Goal: Task Accomplishment & Management: Use online tool/utility

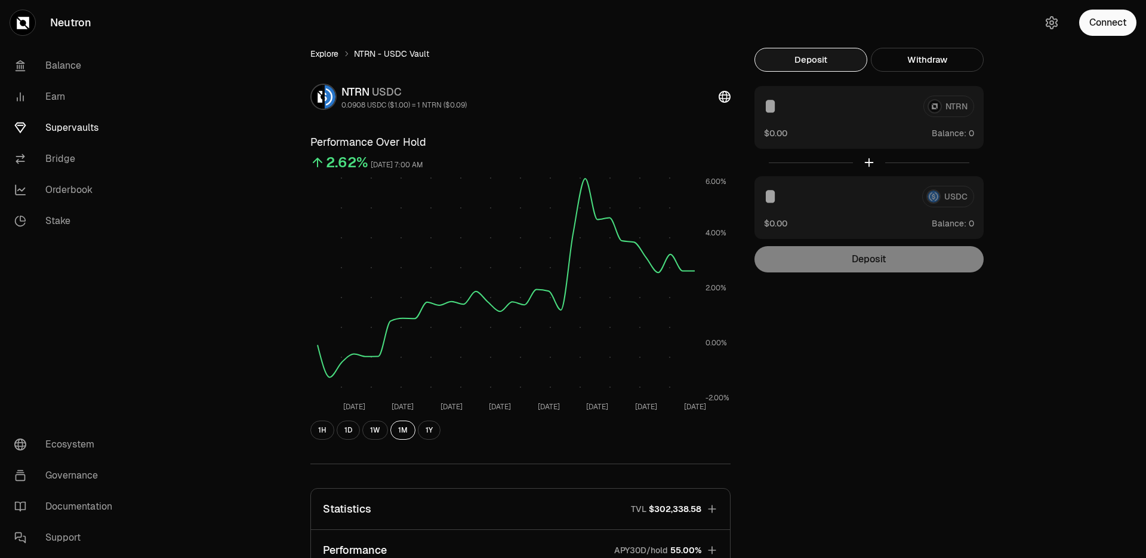
click at [318, 55] on link "Explore" at bounding box center [325, 54] width 28 height 12
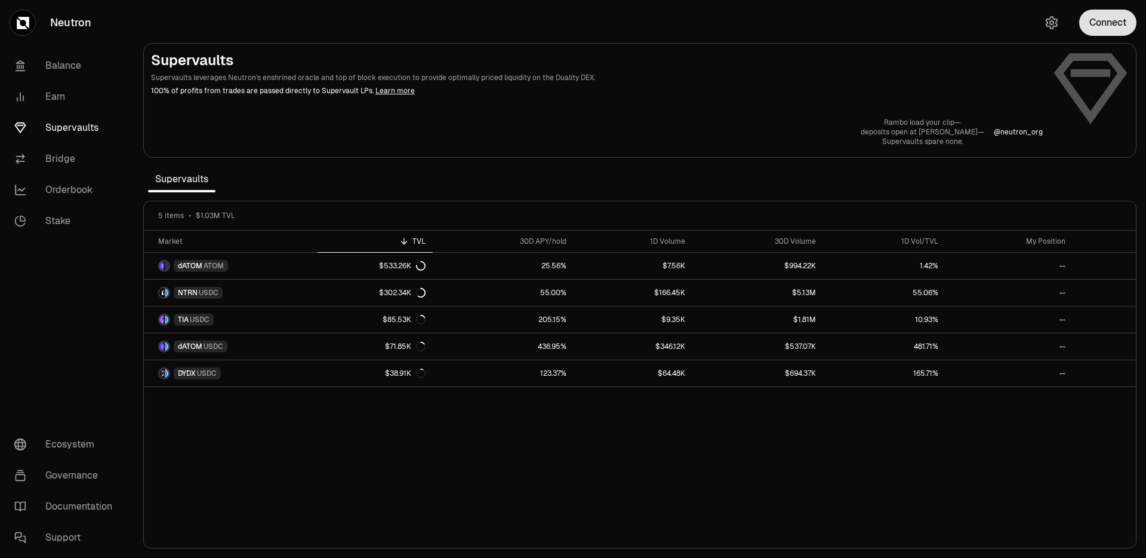
click at [1115, 27] on button "Connect" at bounding box center [1108, 23] width 57 height 26
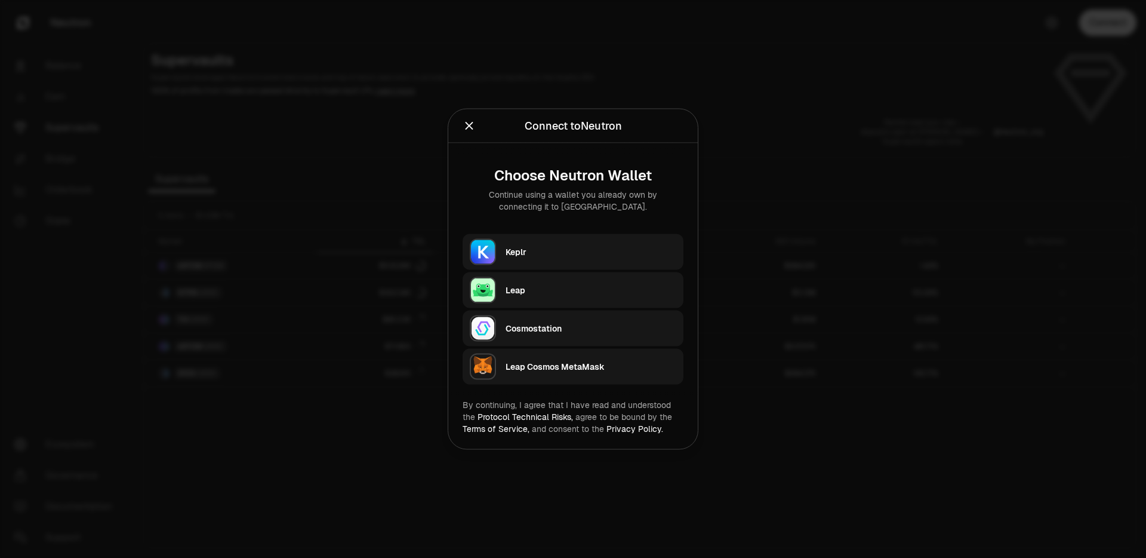
click at [549, 262] on div "Keplr" at bounding box center [595, 251] width 178 height 27
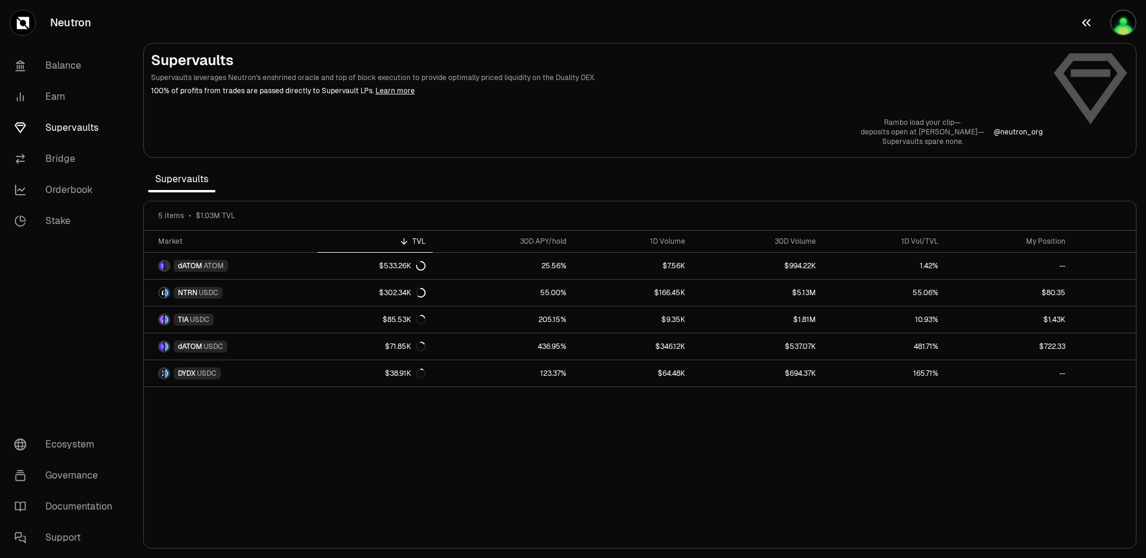
click at [1131, 22] on img "button" at bounding box center [1124, 23] width 26 height 26
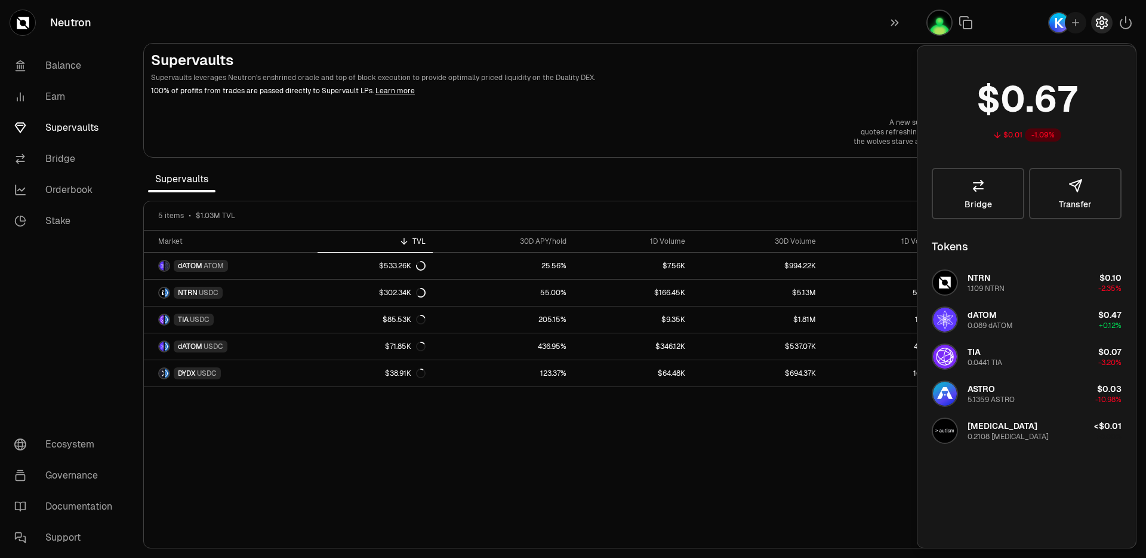
click at [1099, 23] on icon "button" at bounding box center [1102, 23] width 14 height 14
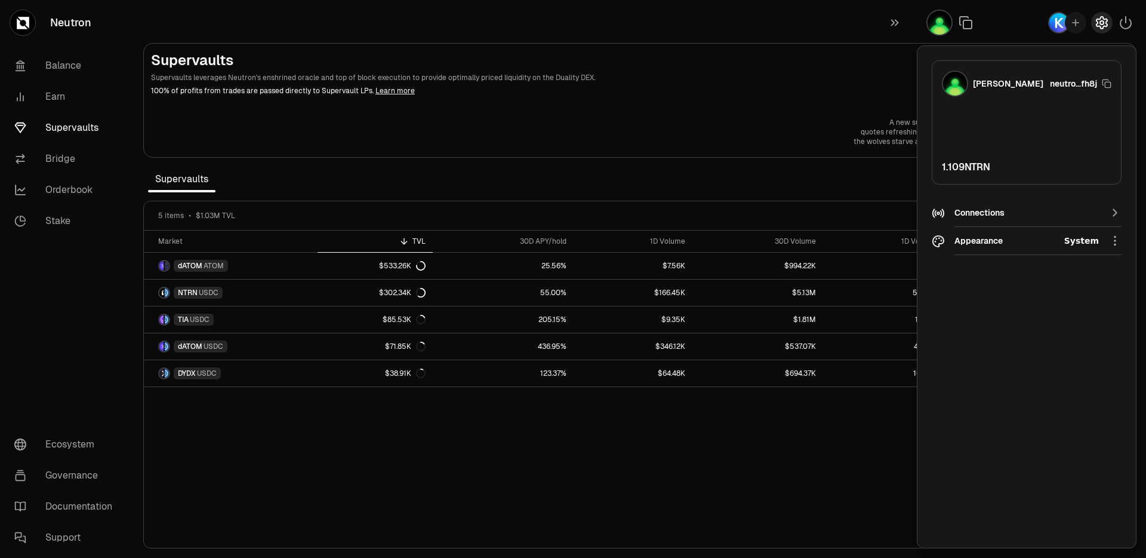
click at [1099, 23] on icon "button" at bounding box center [1102, 23] width 14 height 14
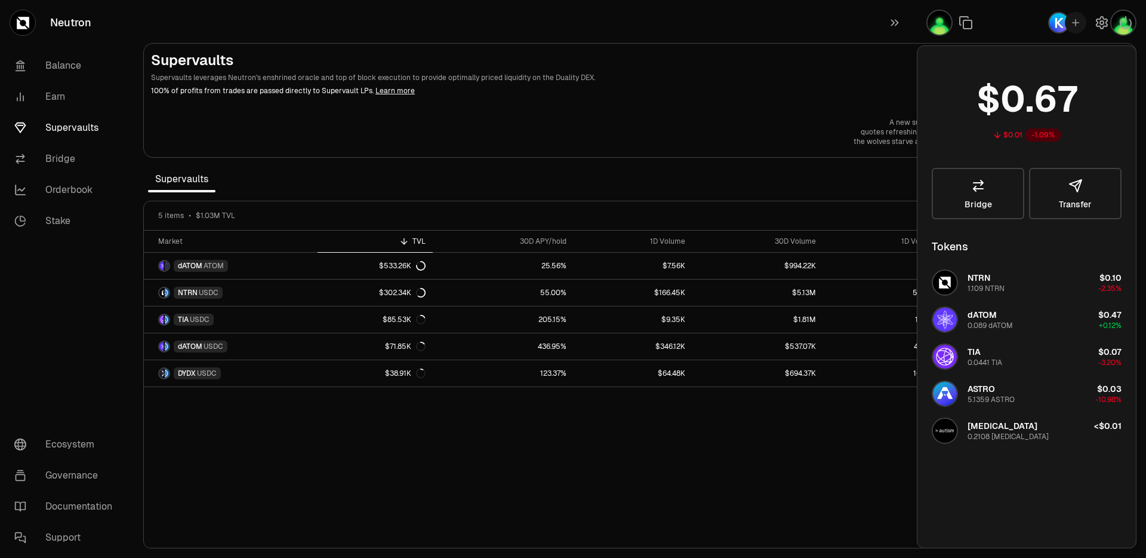
click at [847, 188] on section "Supervaults Supervaults leverages Neutron's enshrined oracle and top of block e…" at bounding box center [640, 279] width 1013 height 558
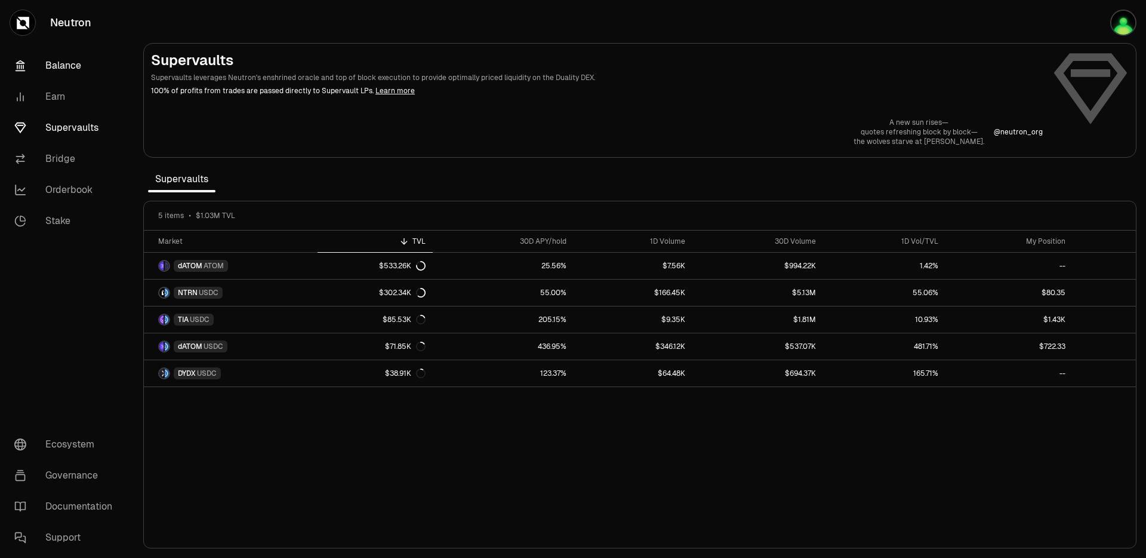
click at [79, 60] on link "Balance" at bounding box center [67, 65] width 124 height 31
